Goal: Task Accomplishment & Management: Manage account settings

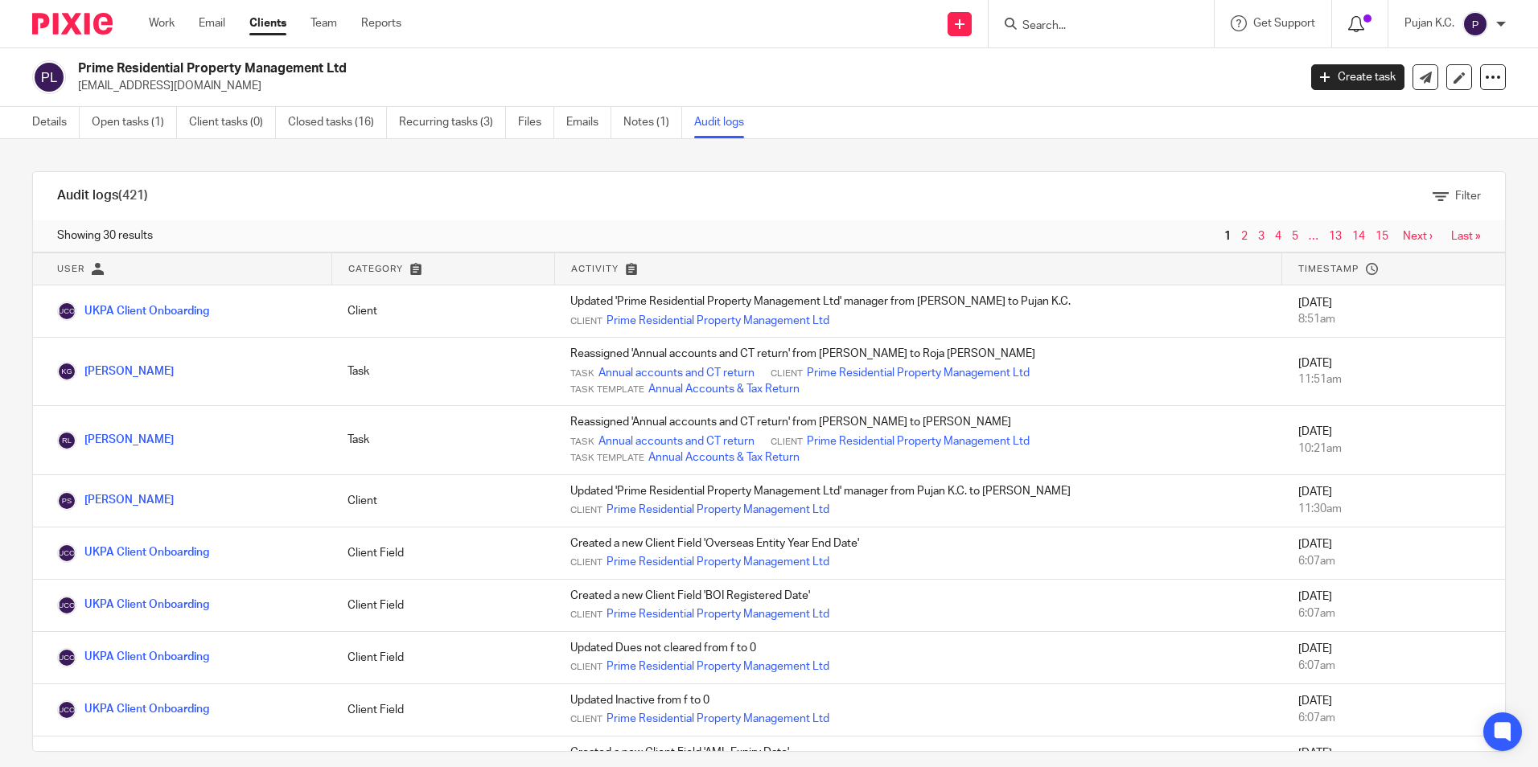
click at [1370, 26] on div at bounding box center [1359, 23] width 23 height 18
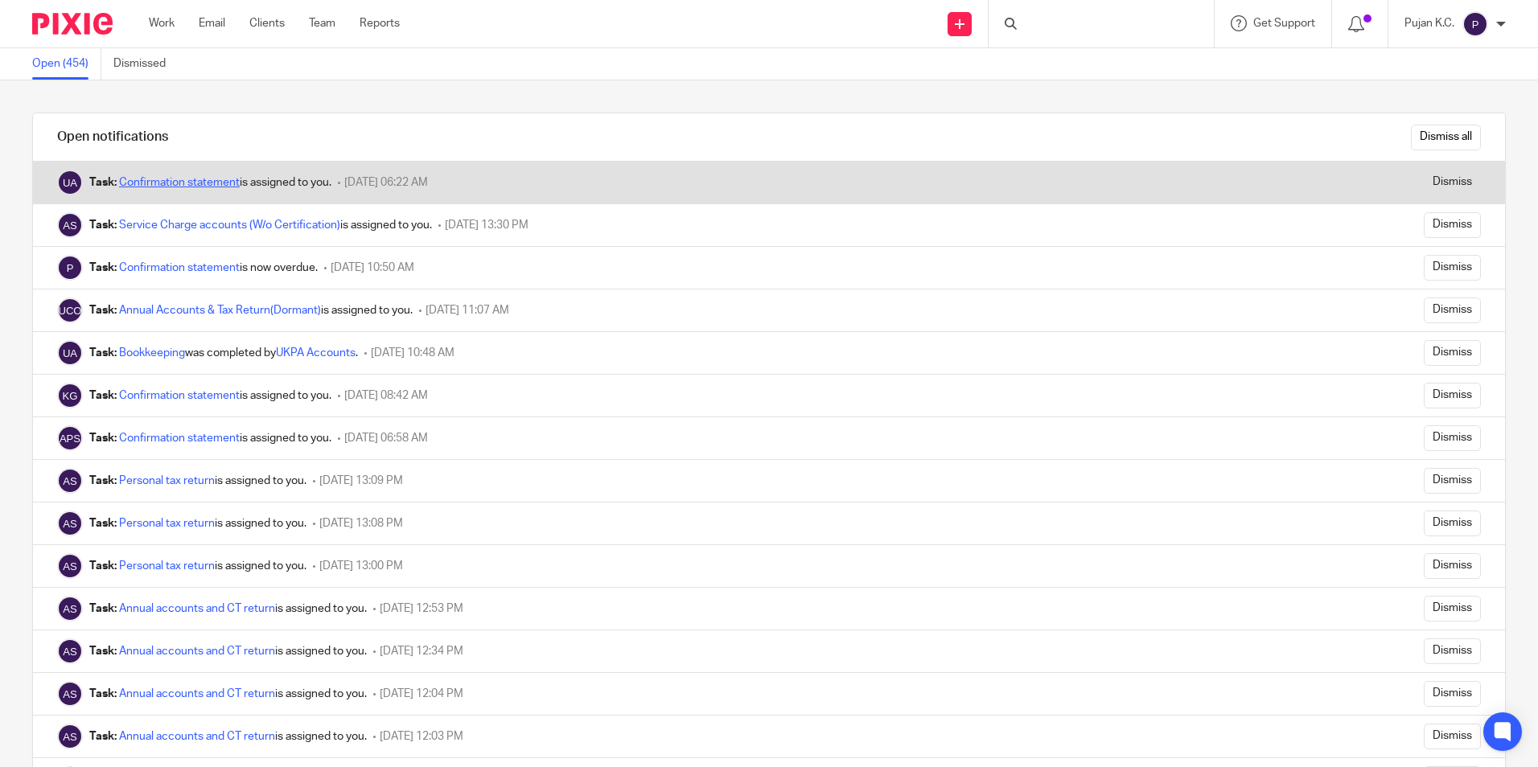
click at [200, 180] on link "Confirmation statement" at bounding box center [179, 182] width 121 height 11
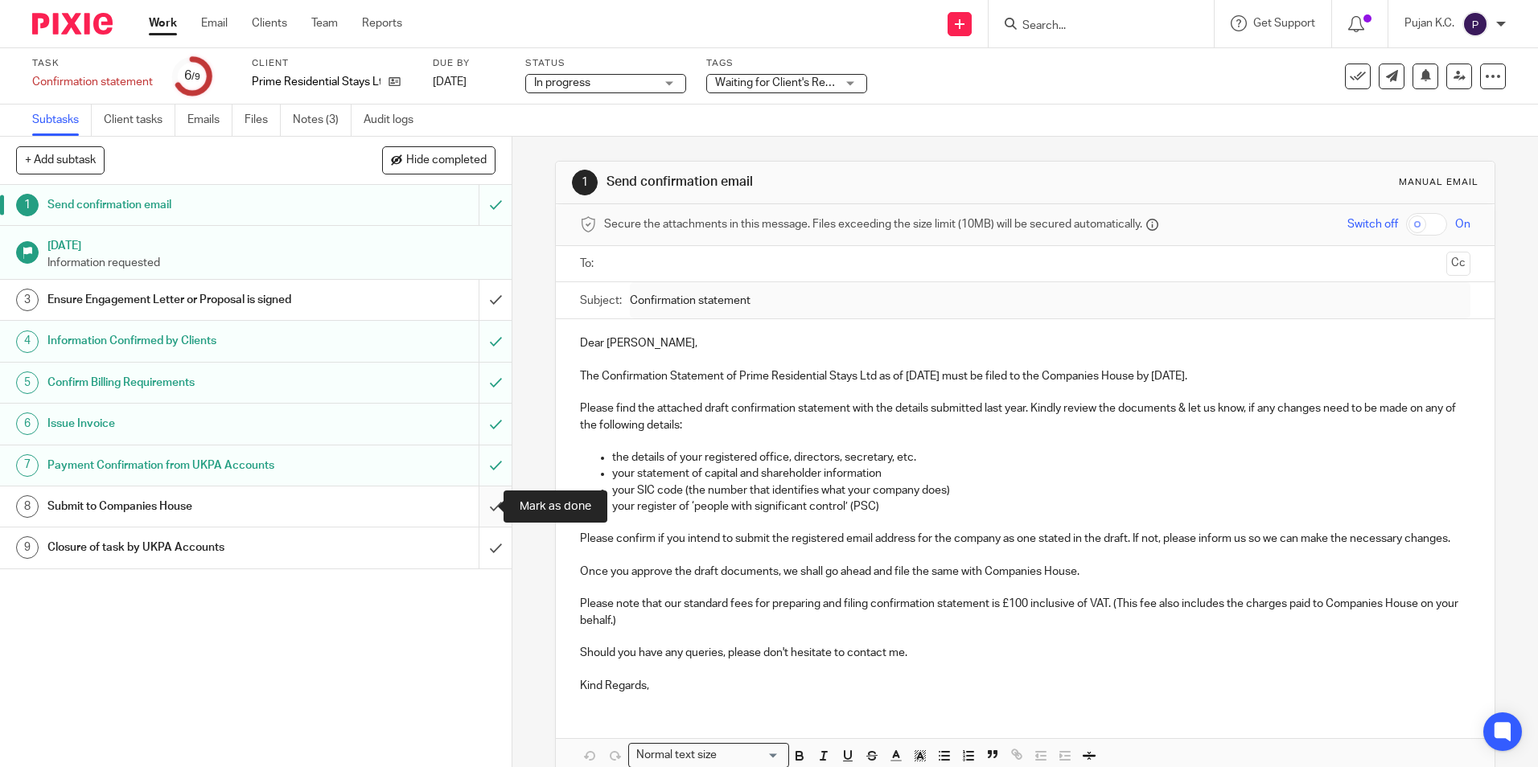
click at [483, 508] on input "submit" at bounding box center [256, 507] width 512 height 40
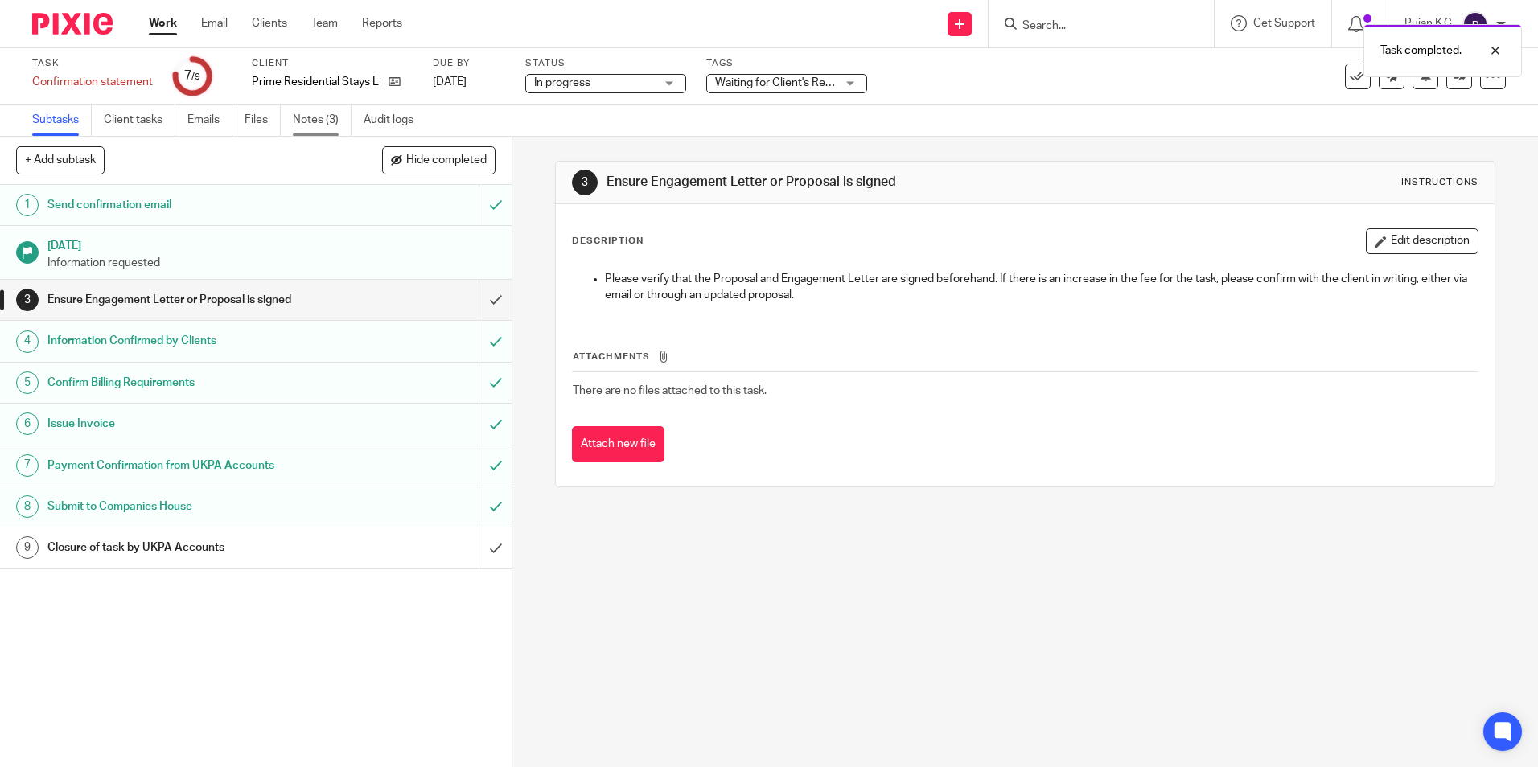
click at [315, 115] on link "Notes (3)" at bounding box center [322, 120] width 59 height 31
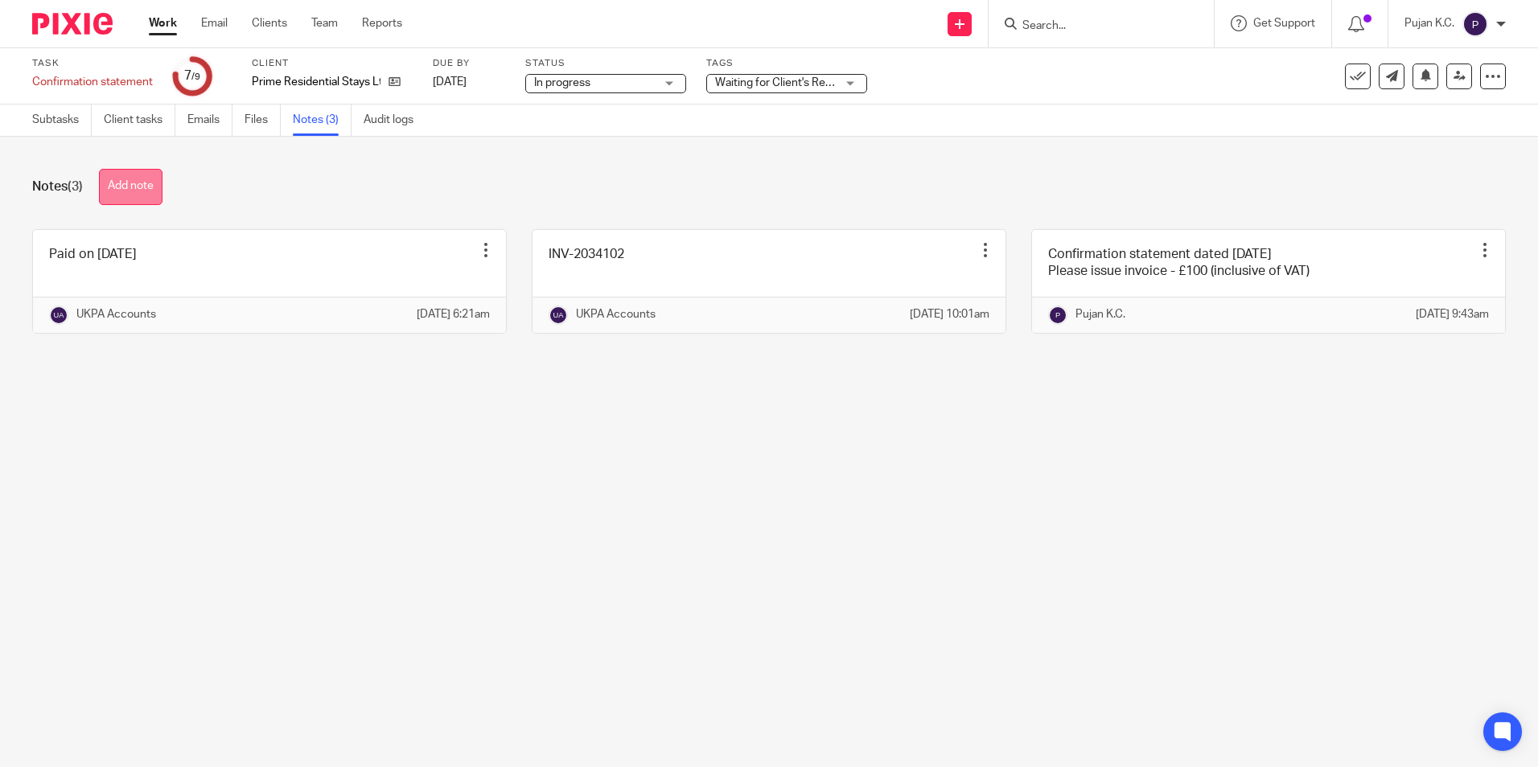
click at [145, 186] on button "Add note" at bounding box center [131, 187] width 64 height 36
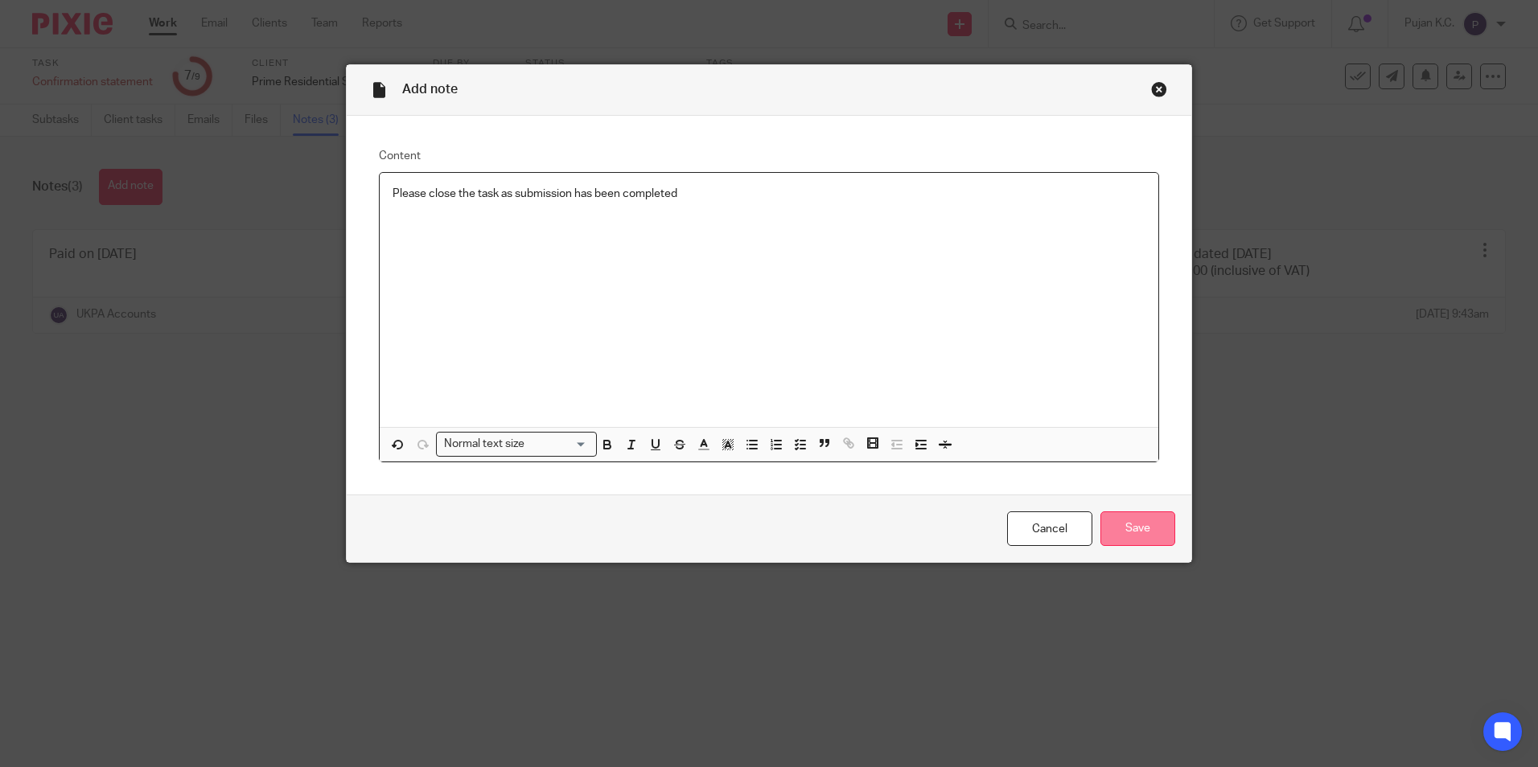
click at [1137, 516] on input "Save" at bounding box center [1137, 529] width 75 height 35
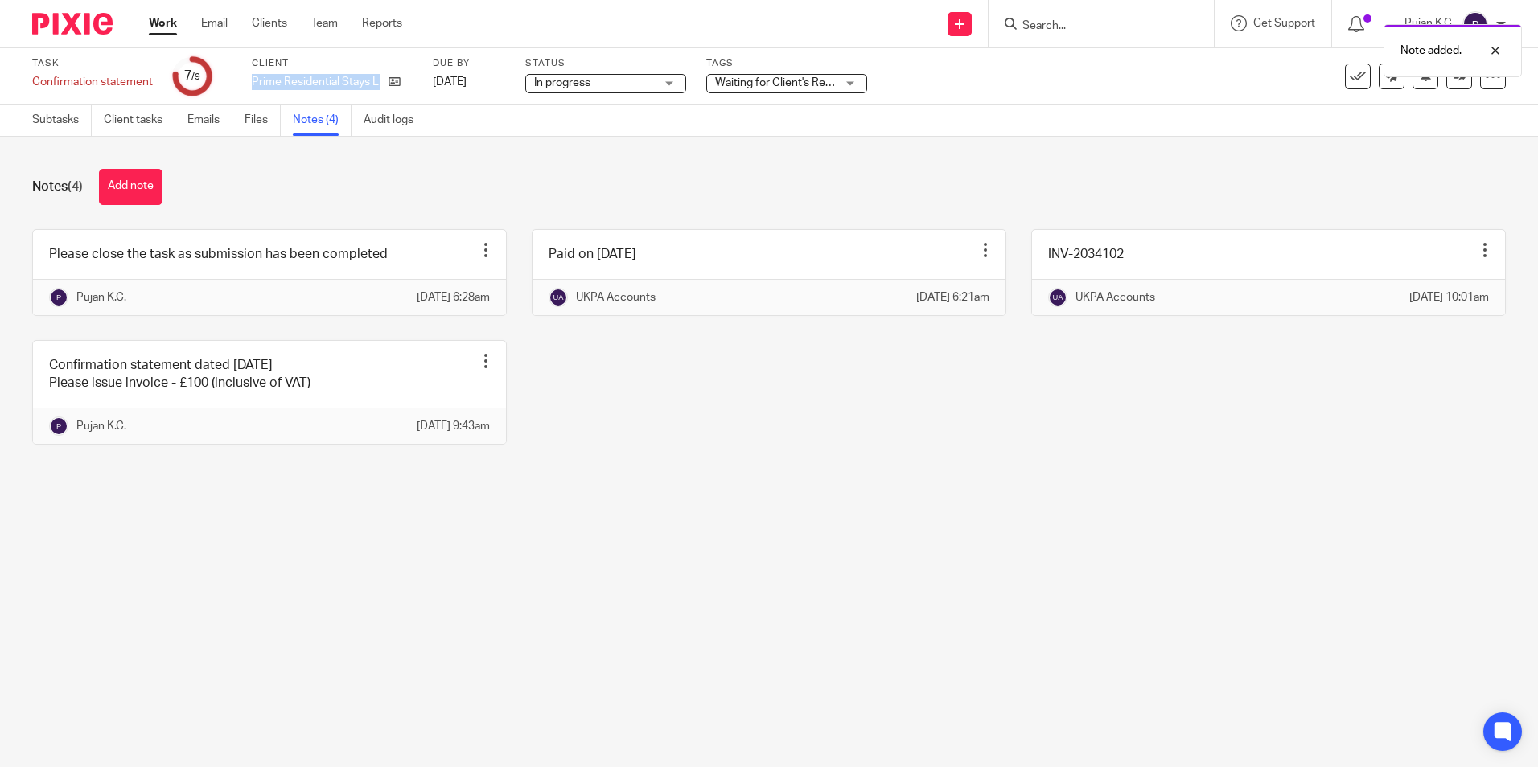
drag, startPoint x: 254, startPoint y: 80, endPoint x: 406, endPoint y: 86, distance: 152.1
click at [406, 86] on div "Prime Residential Stays Ltd" at bounding box center [332, 82] width 161 height 16
copy div "Prime Residential Stays Ltd"
click at [1453, 75] on icon at bounding box center [1459, 76] width 12 height 12
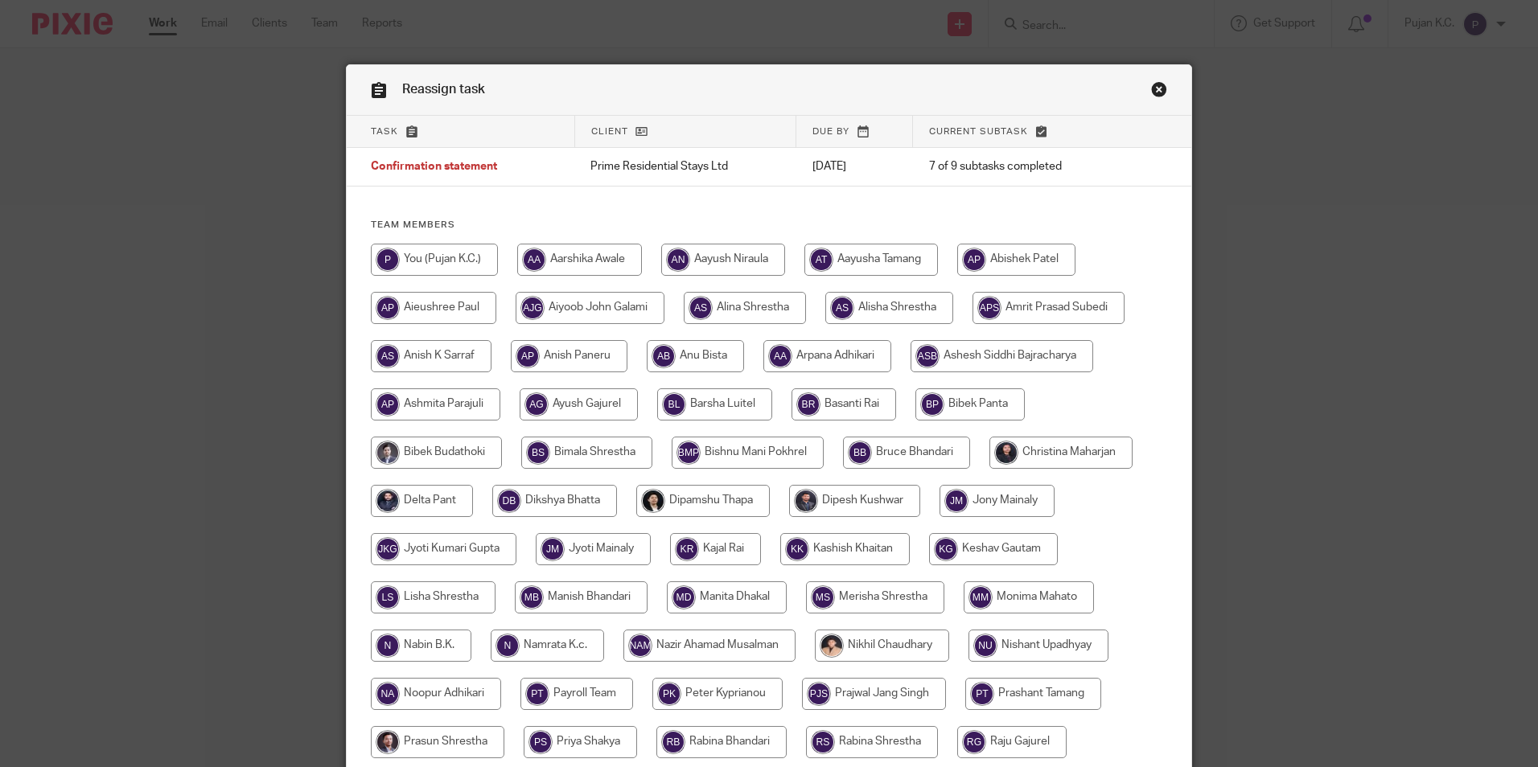
scroll to position [402, 0]
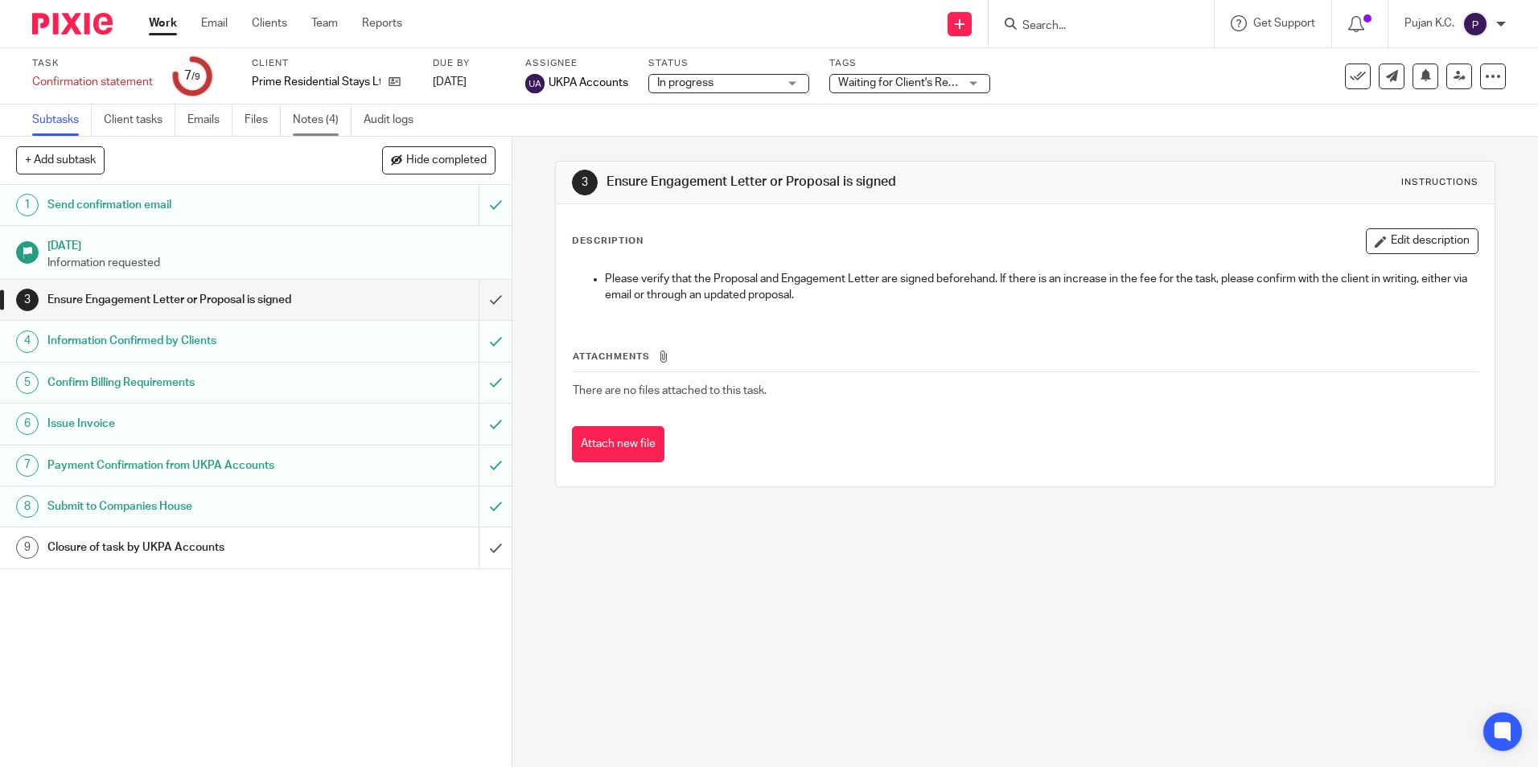
click at [302, 134] on link "Notes (4)" at bounding box center [322, 120] width 59 height 31
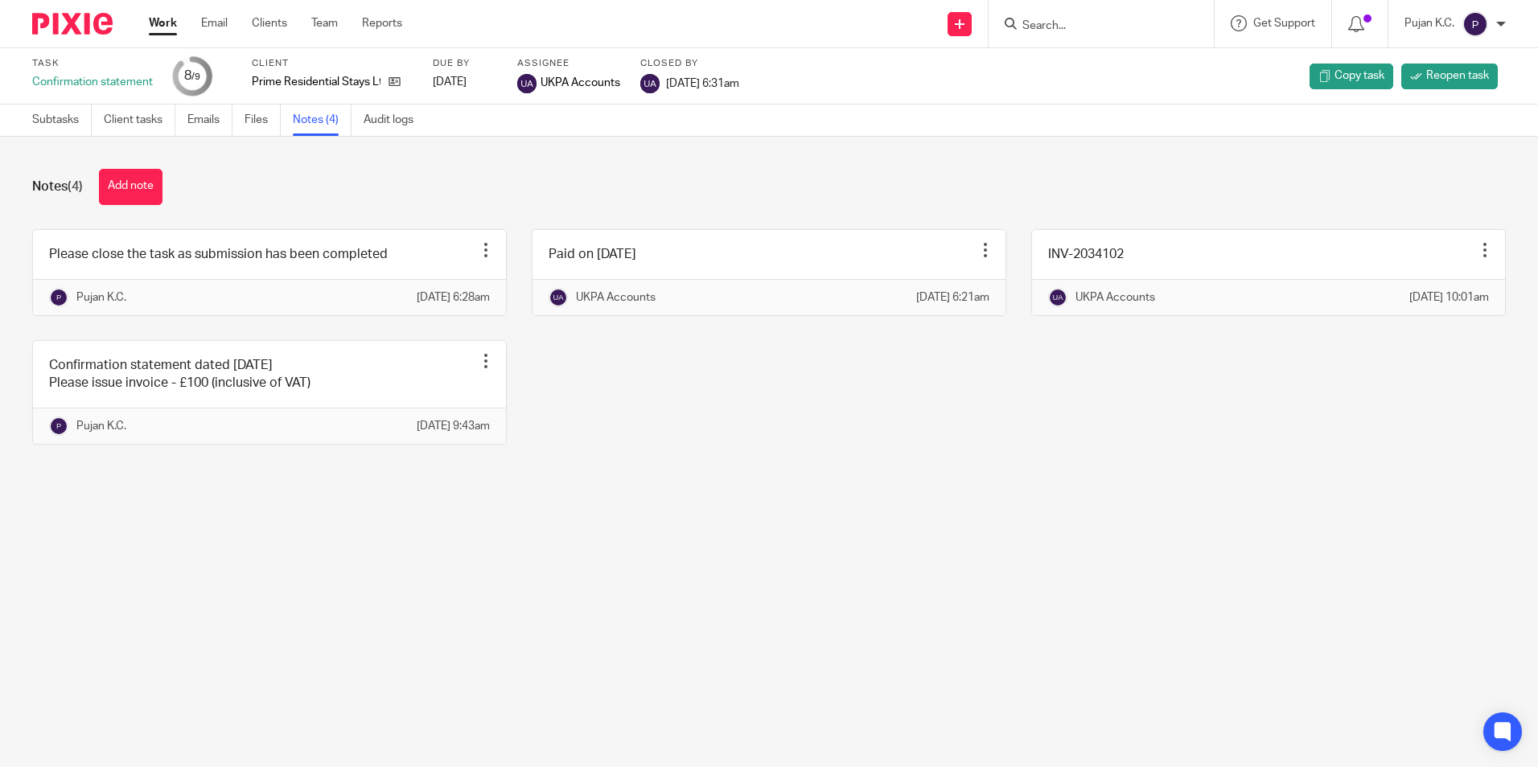
click at [121, 181] on button "Add note" at bounding box center [131, 187] width 64 height 36
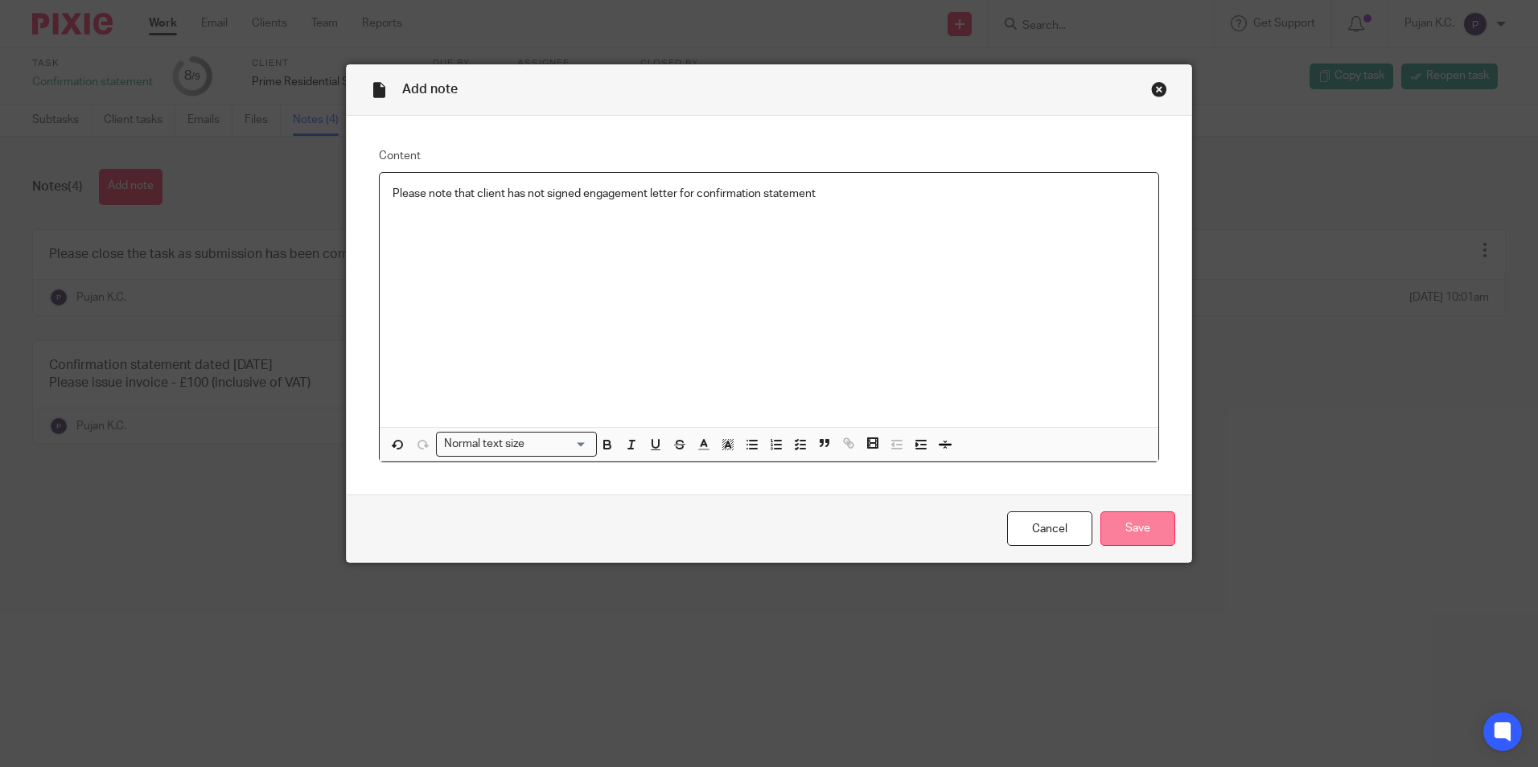
click at [1149, 512] on input "Save" at bounding box center [1137, 529] width 75 height 35
